Goal: Communication & Community: Connect with others

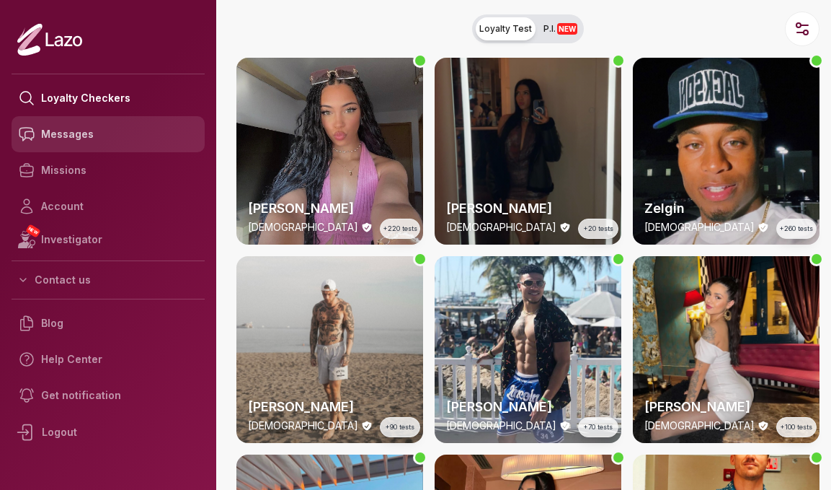
click at [114, 121] on link "Messages" at bounding box center [108, 134] width 193 height 36
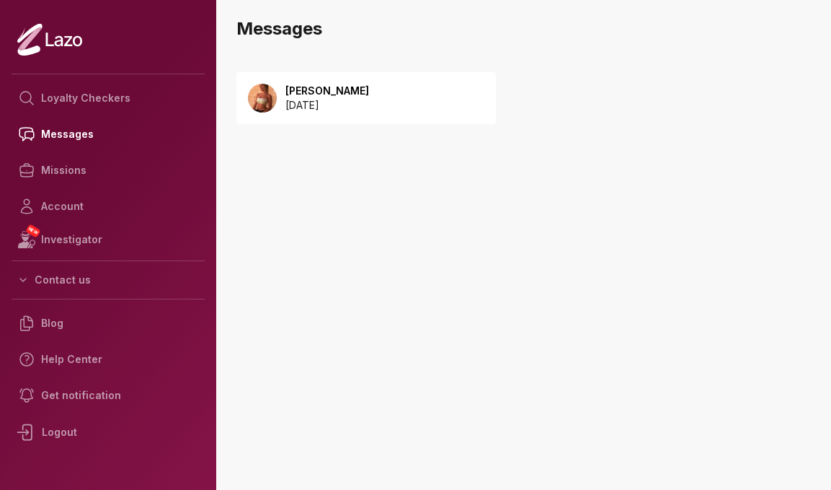
click at [322, 92] on p "[PERSON_NAME]" at bounding box center [328, 91] width 84 height 14
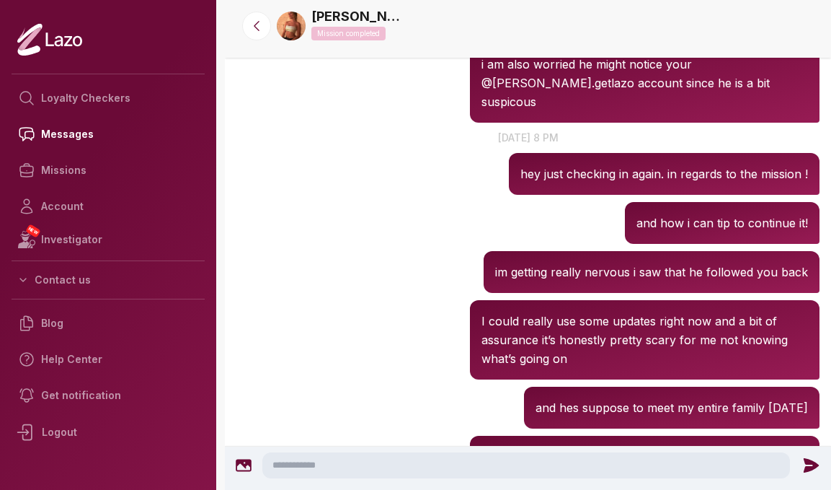
scroll to position [1979, 0]
